Goal: Task Accomplishment & Management: Manage account settings

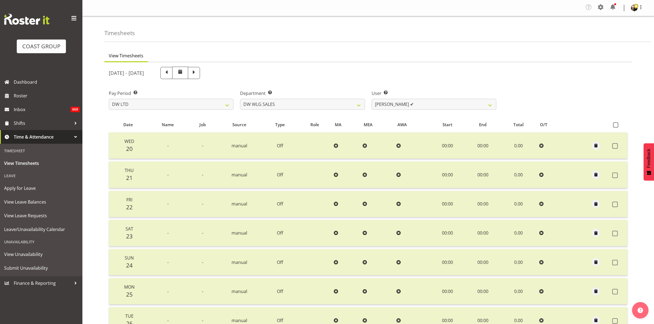
select select "8"
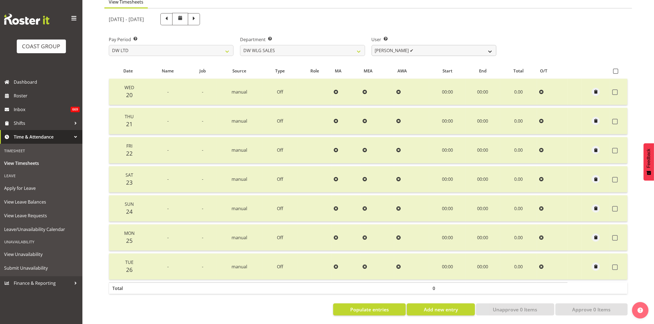
click at [490, 46] on select "[PERSON_NAME] ✔" at bounding box center [434, 50] width 125 height 11
click at [355, 45] on select "[PERSON_NAME] [PERSON_NAME] ACCOUNTS/OFFICE DW CHC DW CHC DESIGN DW CHC PRODUCT…" at bounding box center [302, 50] width 125 height 11
select select "28"
click at [240, 45] on select "[PERSON_NAME] [PERSON_NAME] ACCOUNTS/OFFICE DW CHC DW CHC DESIGN DW CHC PRODUCT…" at bounding box center [302, 50] width 125 height 11
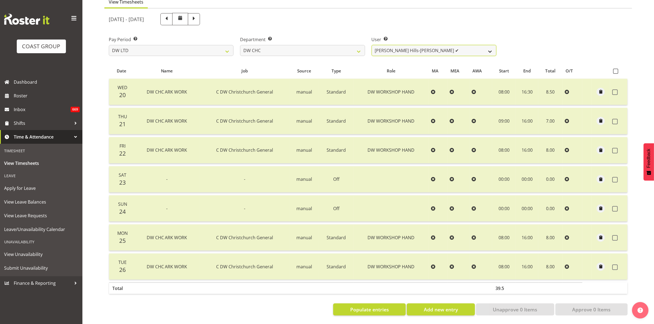
click at [487, 45] on select "[PERSON_NAME] Hills-[PERSON_NAME] ✔ [PERSON_NAME] ✔ [PERSON_NAME] ✔ [PERSON_NAM…" at bounding box center [434, 50] width 125 height 11
select select "1155"
click at [372, 45] on select "[PERSON_NAME] Hills-[PERSON_NAME] ✔ [PERSON_NAME] ✔ [PERSON_NAME] ✔ [PERSON_NAM…" at bounding box center [434, 50] width 125 height 11
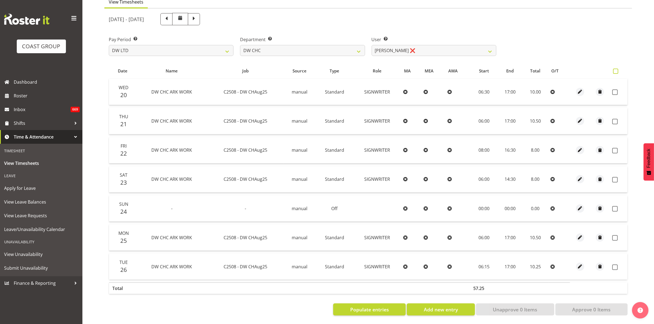
click at [617, 69] on span at bounding box center [615, 71] width 5 height 5
click at [617, 70] on input "checkbox" at bounding box center [615, 72] width 4 height 4
checkbox input "true"
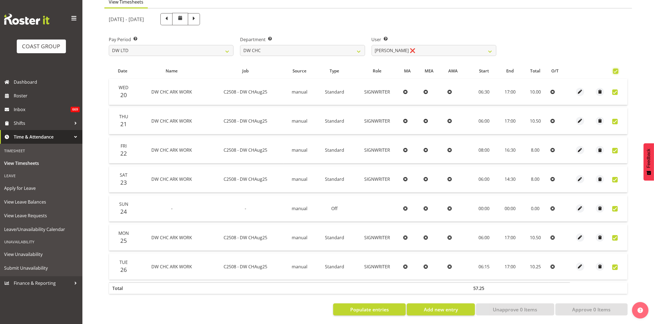
checkbox input "true"
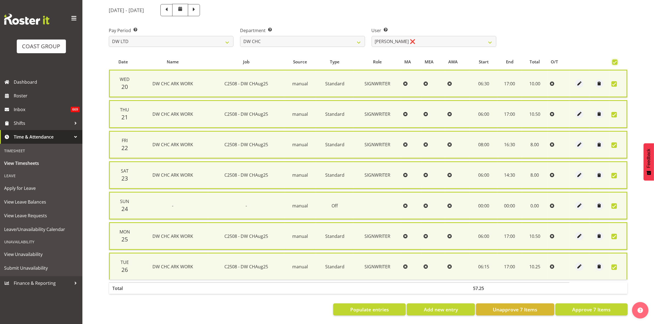
scroll to position [66, 0]
click at [594, 306] on span "Approve 7 Items" at bounding box center [591, 309] width 38 height 7
checkbox input "false"
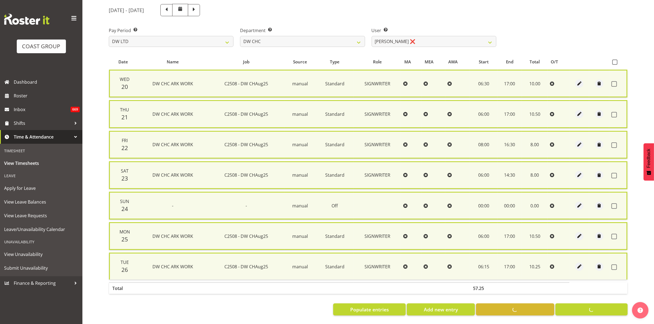
checkbox input "false"
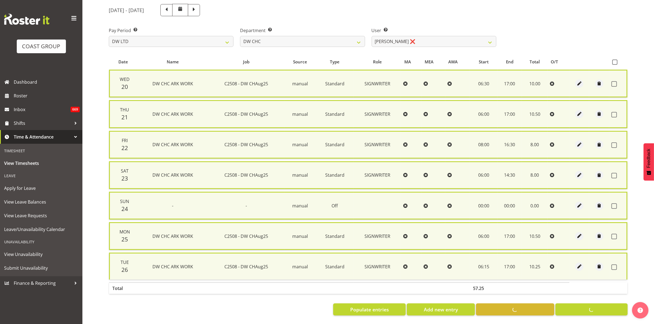
scroll to position [59, 0]
